Goal: Find specific page/section: Find specific page/section

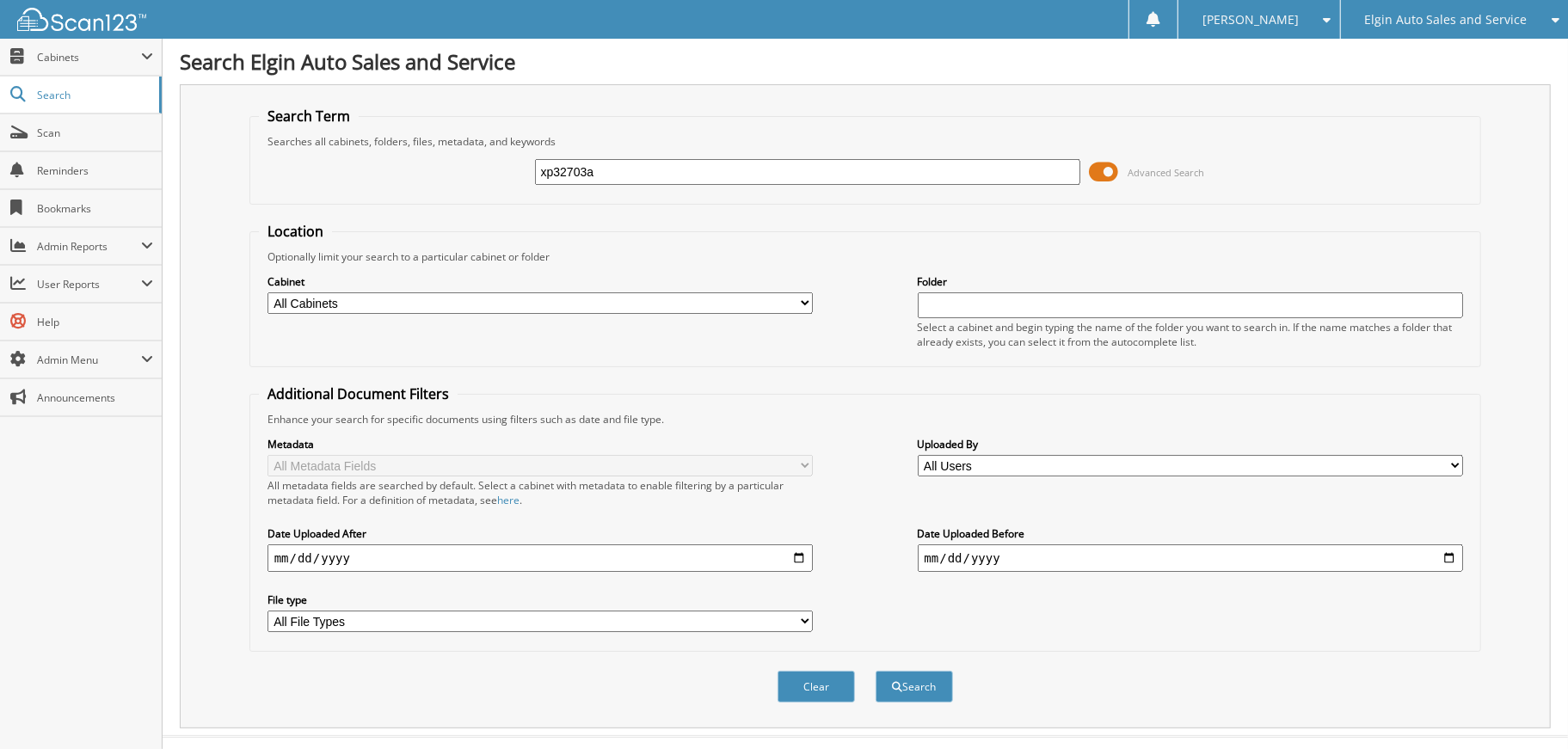
type input "xp32703a"
click at [876, 671] on button "Search" at bounding box center [914, 686] width 77 height 32
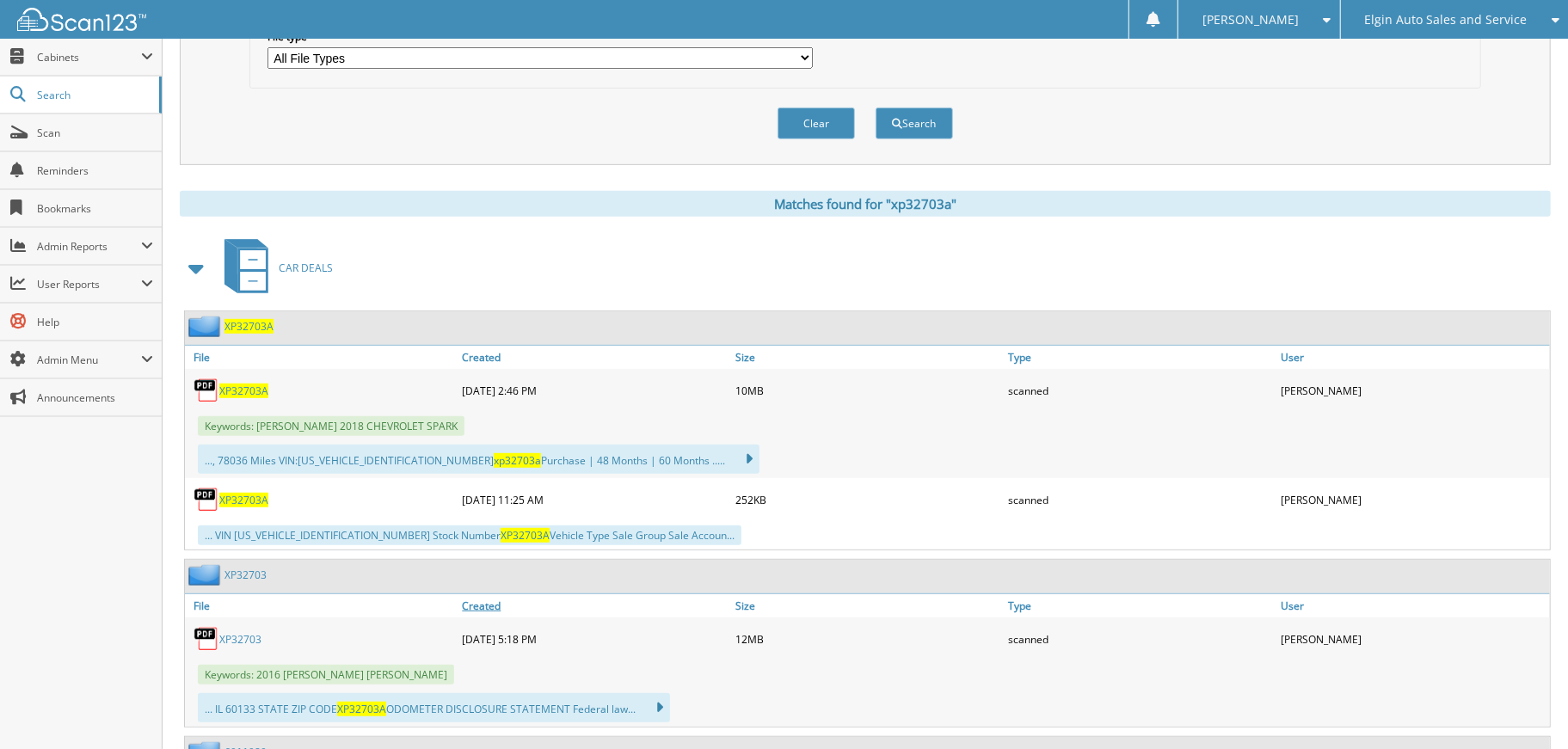
scroll to position [573, 0]
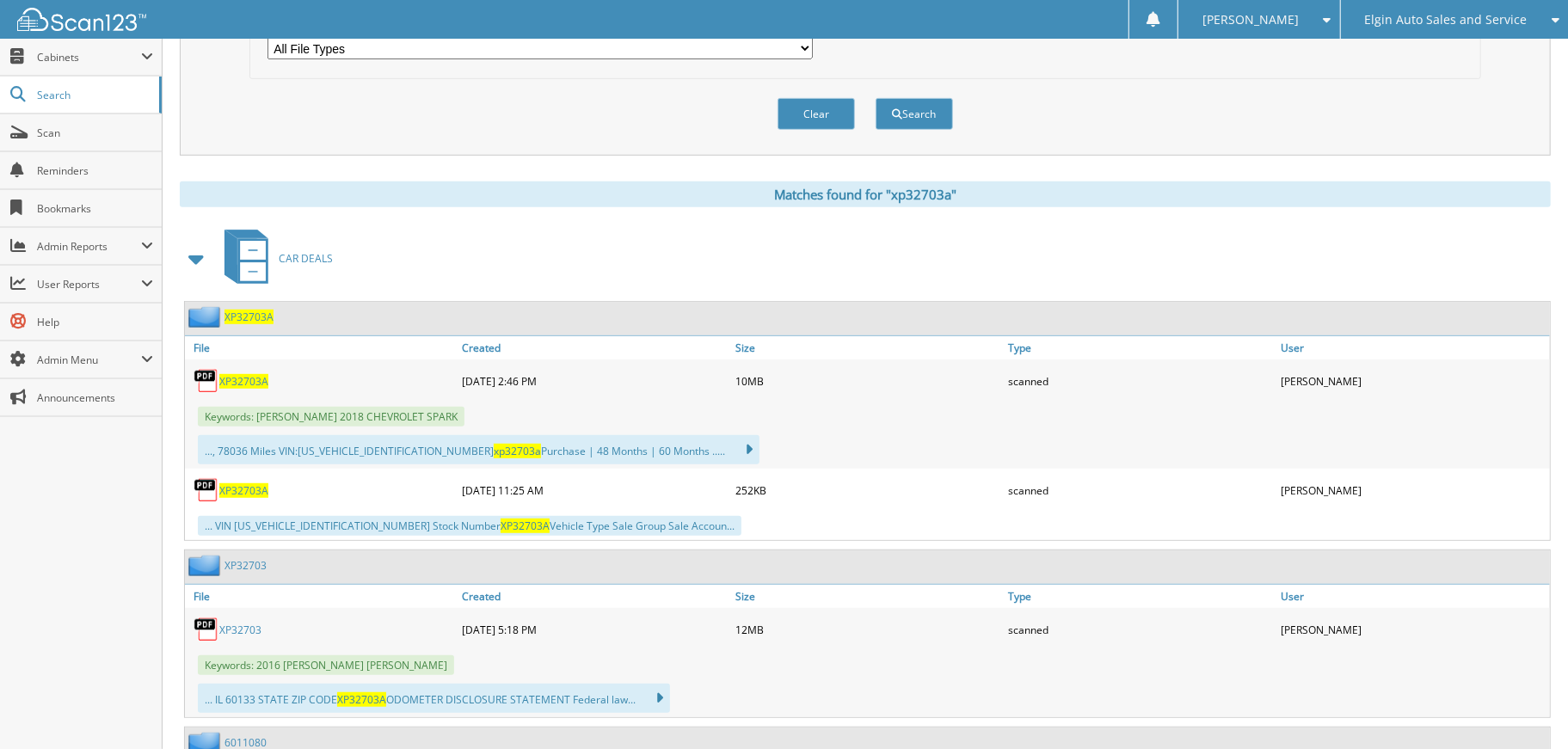
click at [253, 483] on span "XP32703A" at bounding box center [243, 490] width 49 height 15
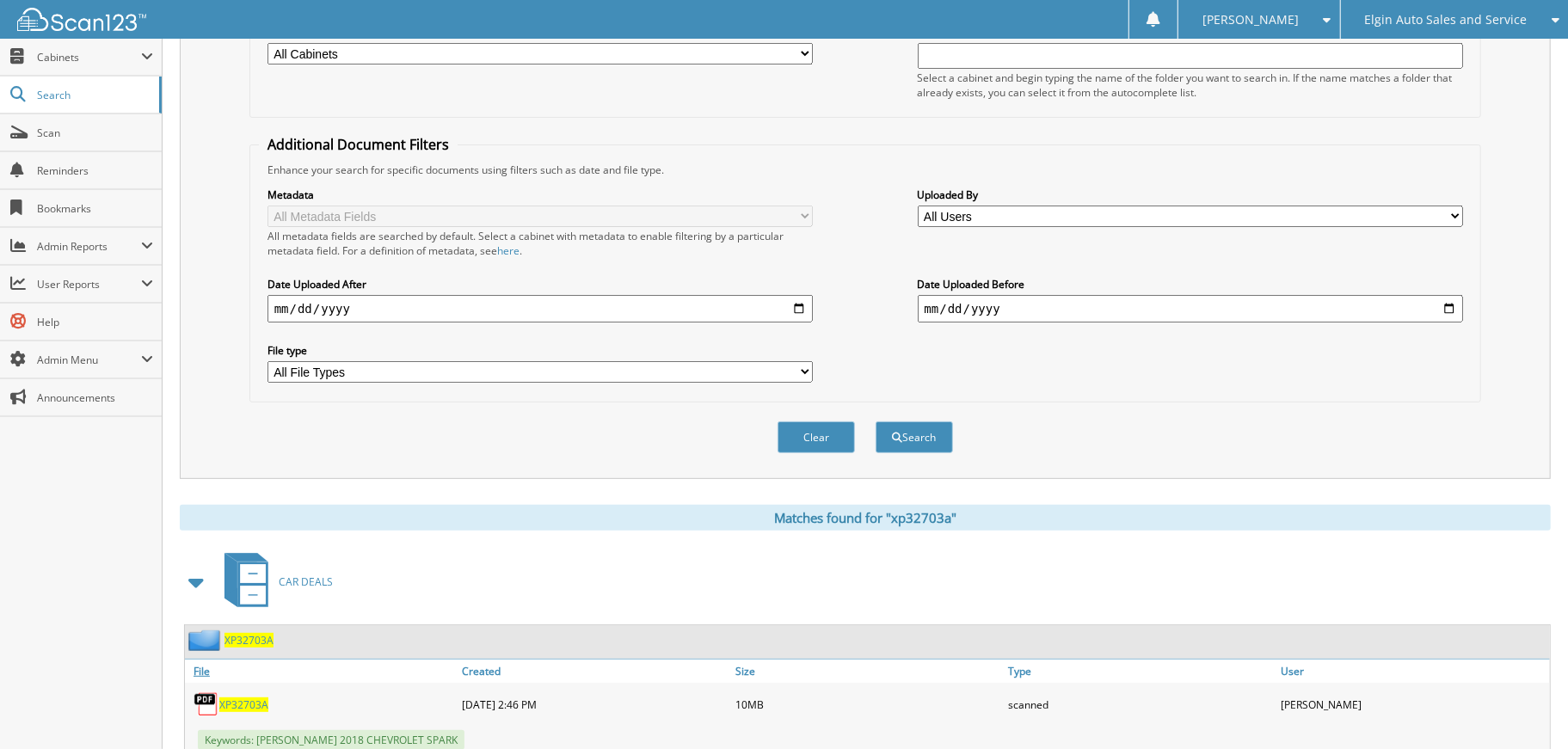
scroll to position [534, 0]
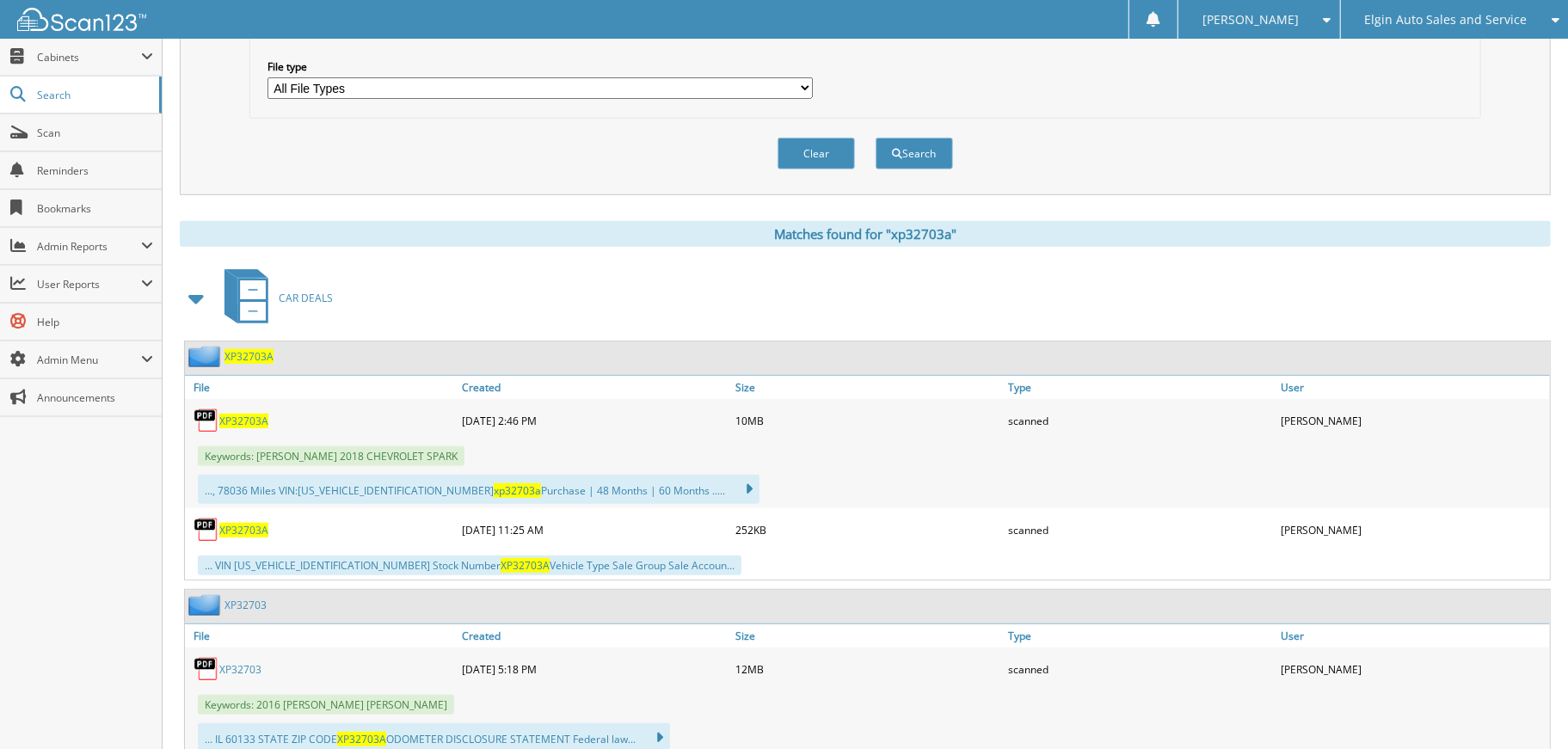
click at [248, 349] on span "XP32703A" at bounding box center [249, 356] width 49 height 15
